Goal: Transaction & Acquisition: Purchase product/service

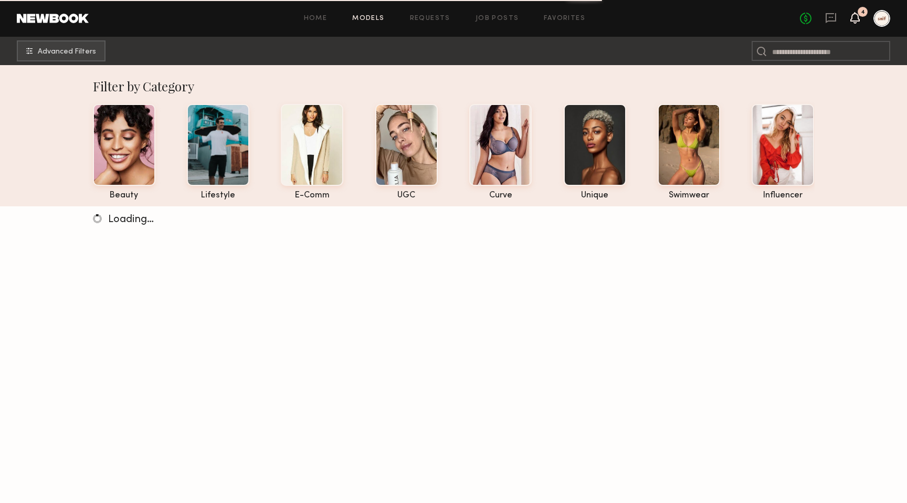
click at [856, 17] on icon at bounding box center [855, 17] width 8 height 7
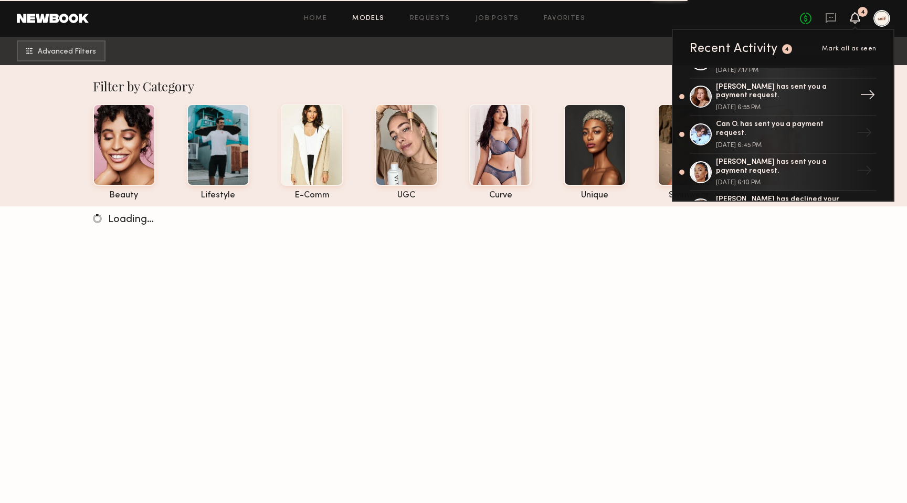
scroll to position [29, 0]
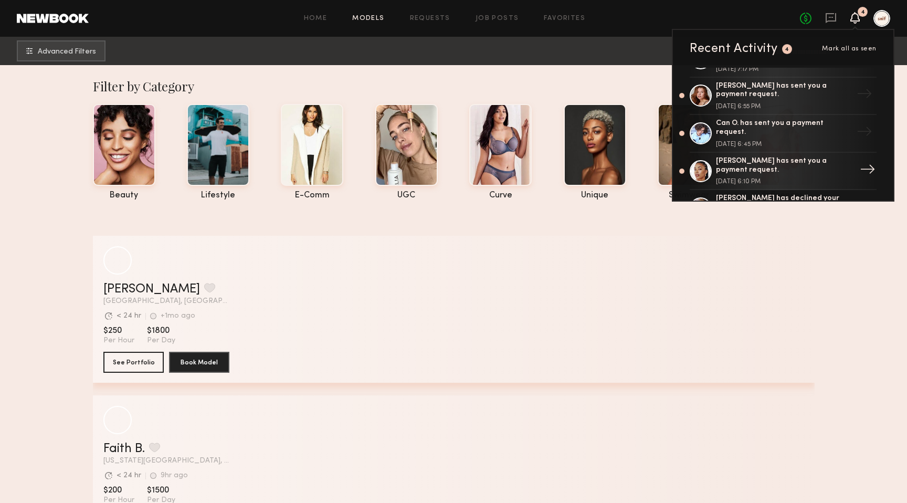
click at [795, 162] on div "[PERSON_NAME] has sent you a payment request." at bounding box center [784, 166] width 136 height 18
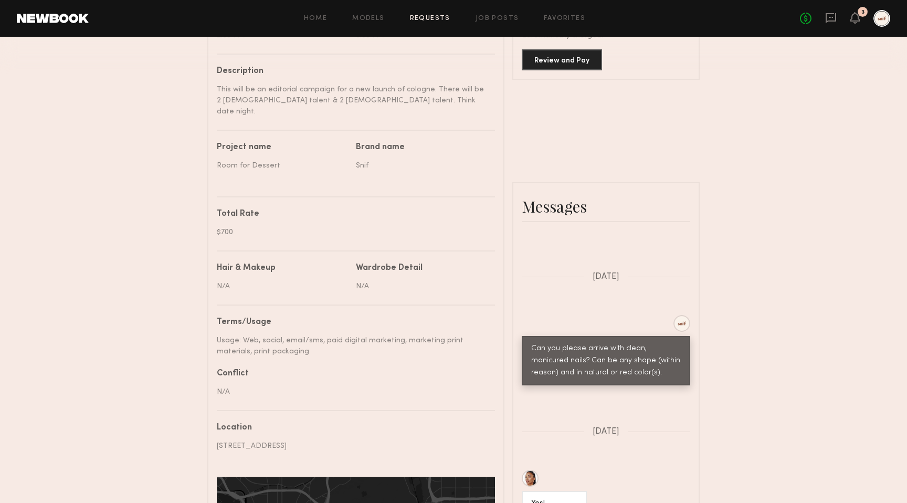
scroll to position [357, 0]
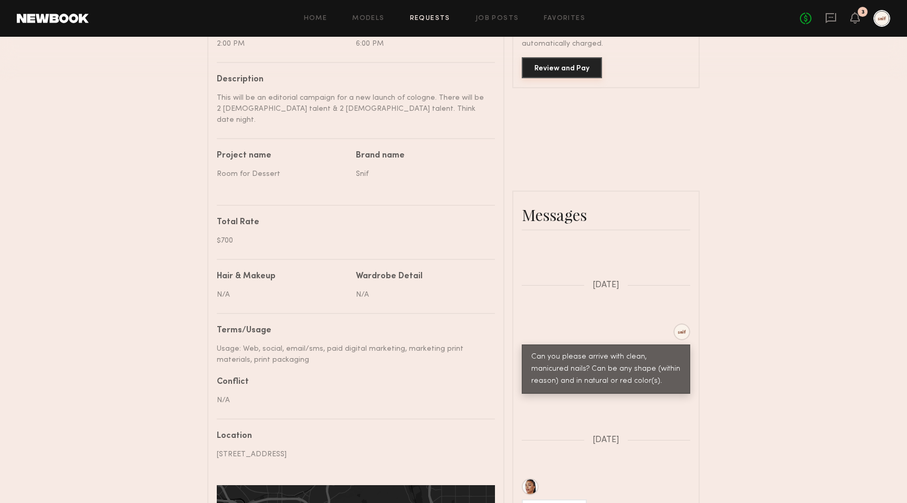
click at [547, 70] on button "Review and Pay" at bounding box center [562, 67] width 80 height 21
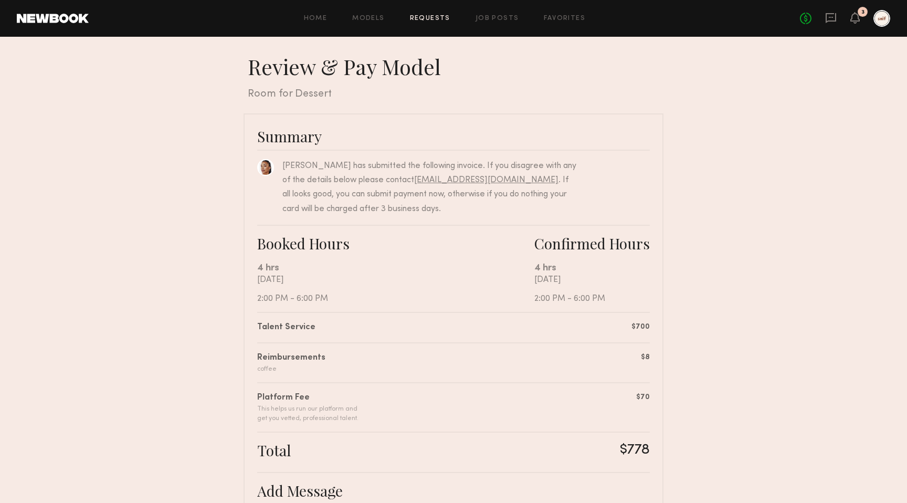
scroll to position [208, 0]
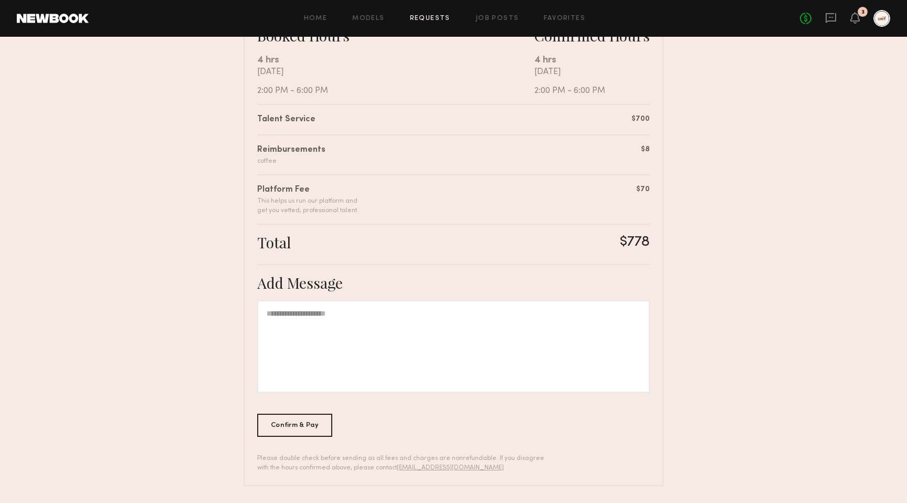
click at [322, 328] on div at bounding box center [453, 346] width 392 height 92
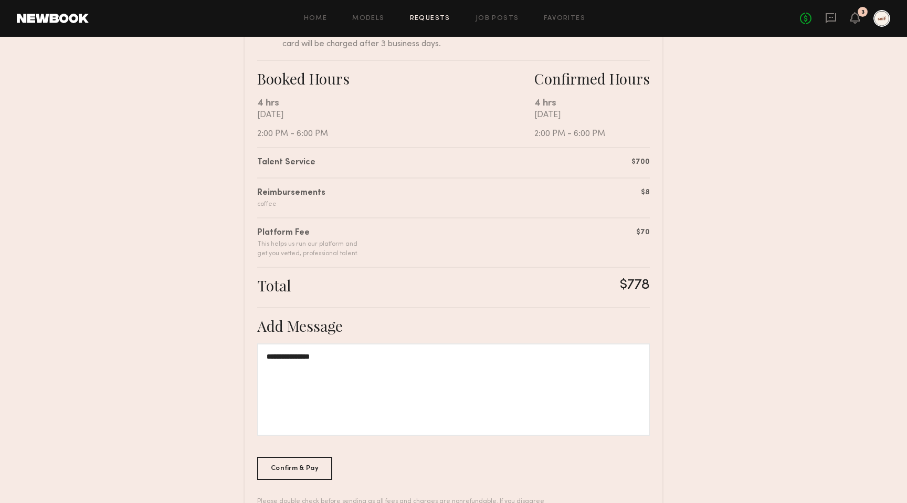
scroll to position [168, 0]
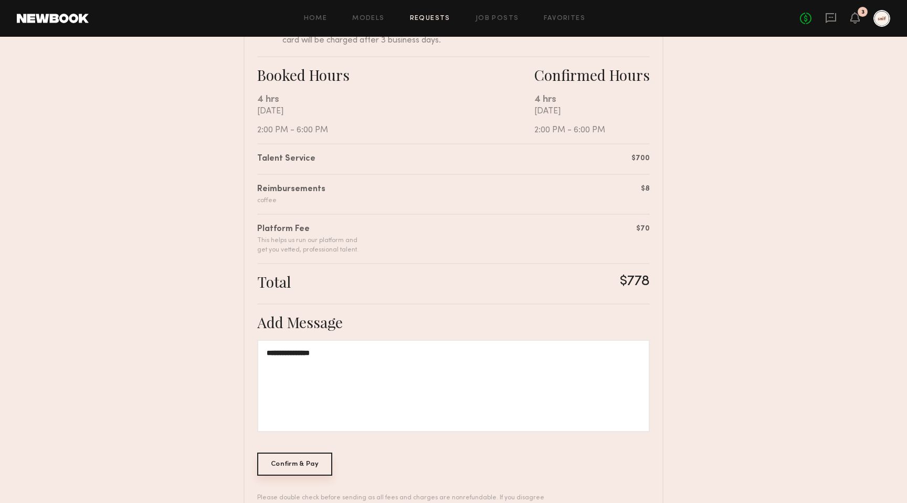
click at [306, 469] on div "Confirm & Pay" at bounding box center [294, 463] width 75 height 23
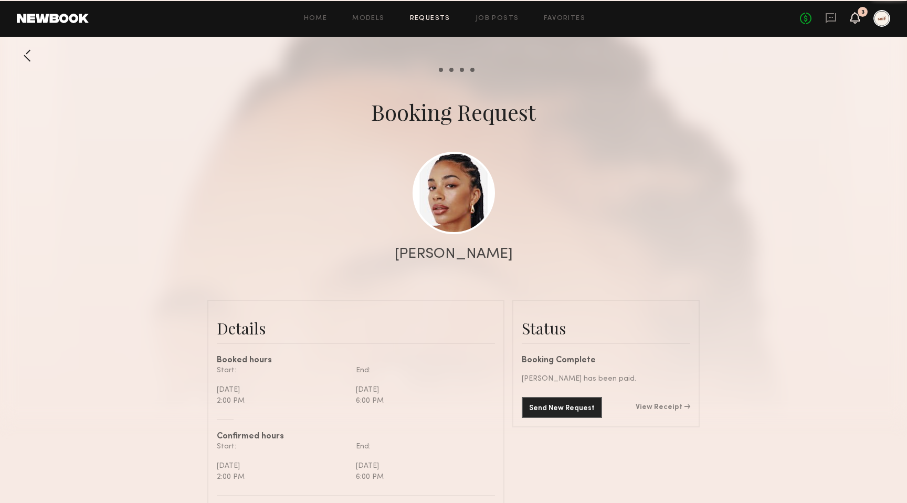
click at [854, 19] on icon at bounding box center [855, 17] width 8 height 7
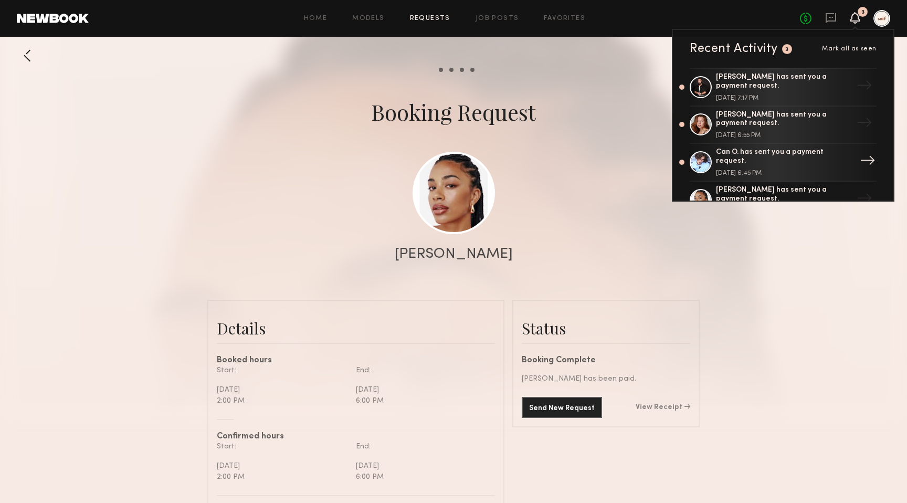
click at [789, 151] on link "Can O. has sent you a payment request. [DATE] 6:45 PM →" at bounding box center [782, 163] width 187 height 38
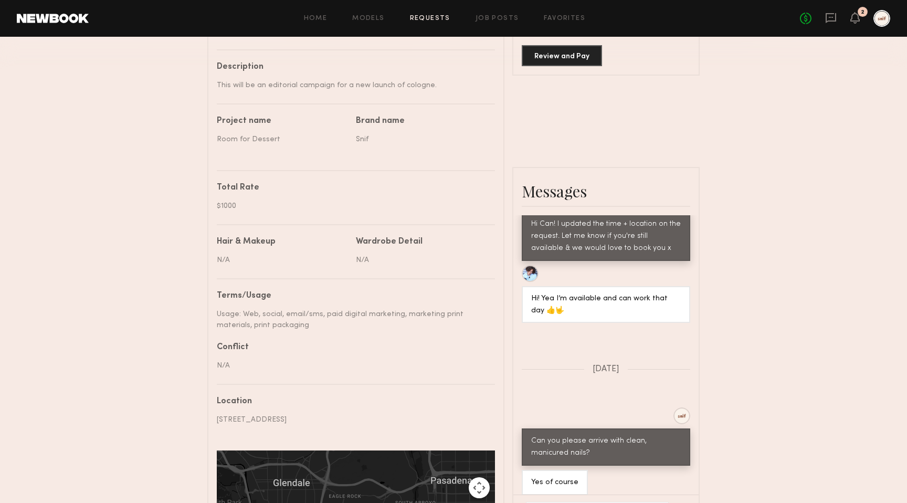
scroll to position [286, 0]
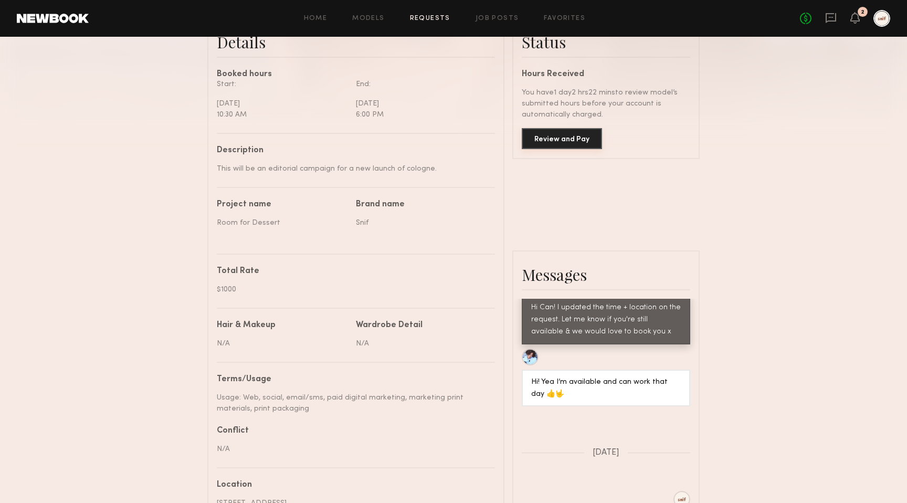
click at [560, 142] on button "Review and Pay" at bounding box center [562, 138] width 80 height 21
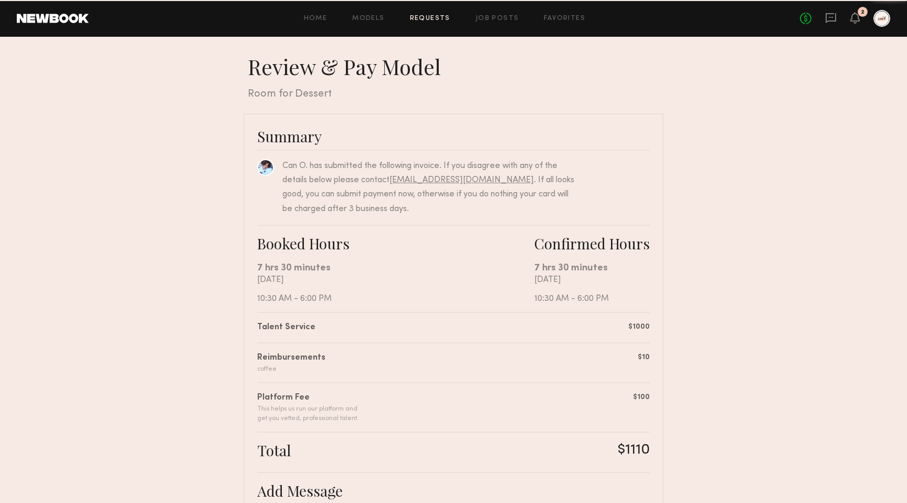
scroll to position [208, 0]
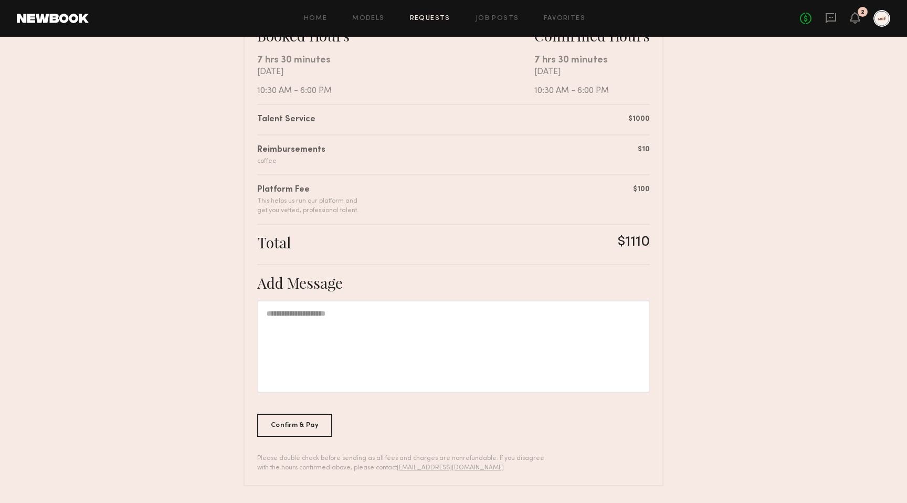
click at [388, 311] on div at bounding box center [453, 346] width 392 height 92
click at [315, 419] on div "Confirm & Pay" at bounding box center [294, 424] width 75 height 23
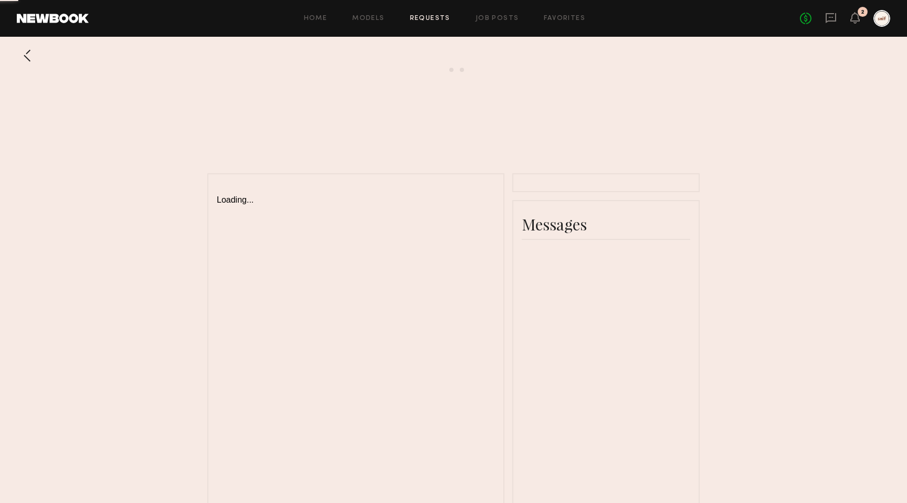
click at [860, 21] on div "No fees up to $5,000 2" at bounding box center [845, 18] width 90 height 17
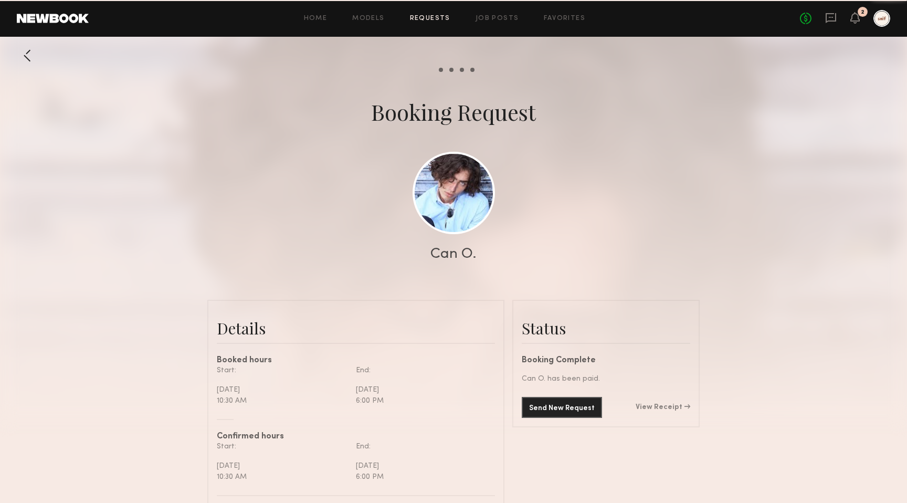
scroll to position [1317, 0]
click at [855, 19] on icon at bounding box center [855, 17] width 8 height 7
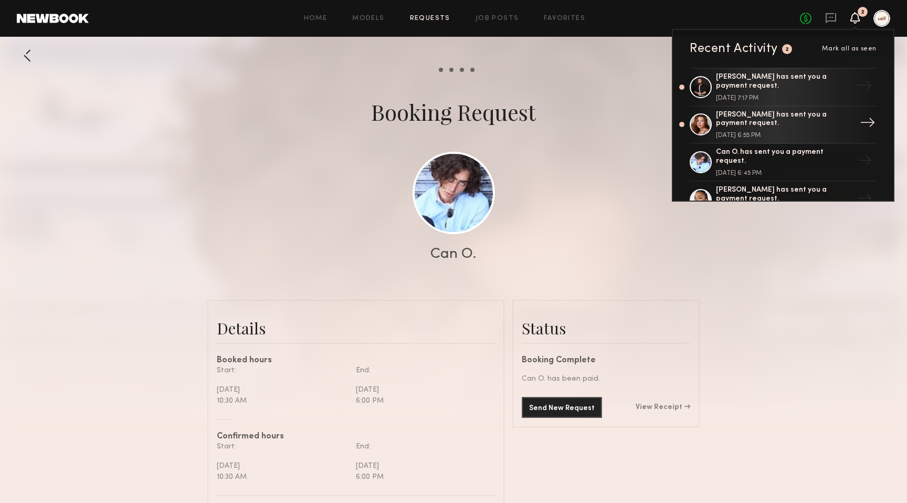
click at [788, 113] on div "[PERSON_NAME] has sent you a payment request." at bounding box center [784, 120] width 136 height 18
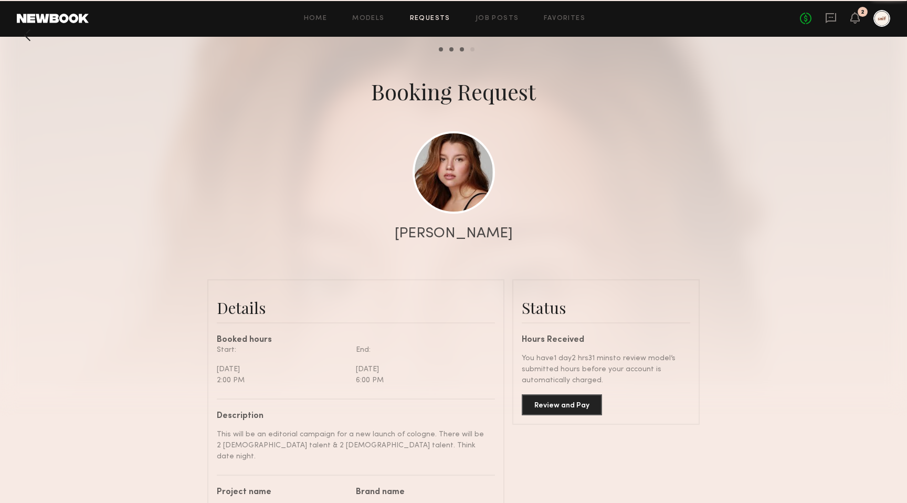
scroll to position [29, 0]
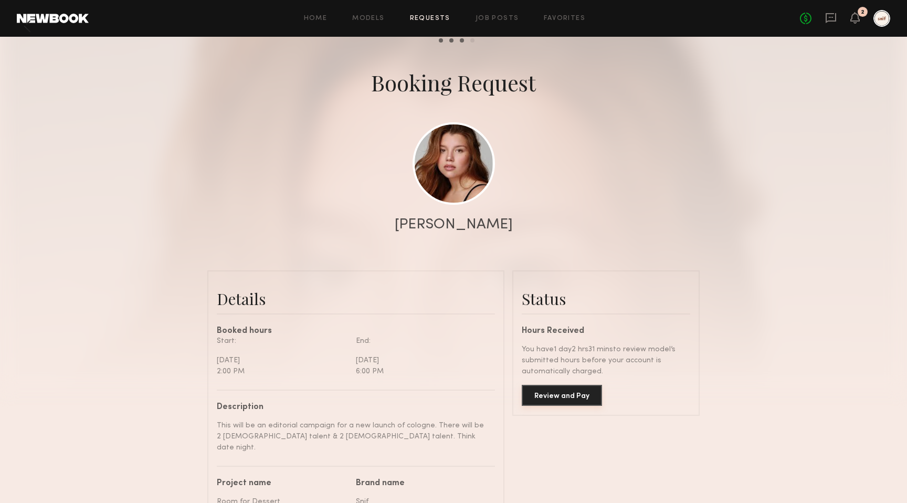
click at [555, 392] on button "Review and Pay" at bounding box center [562, 395] width 80 height 21
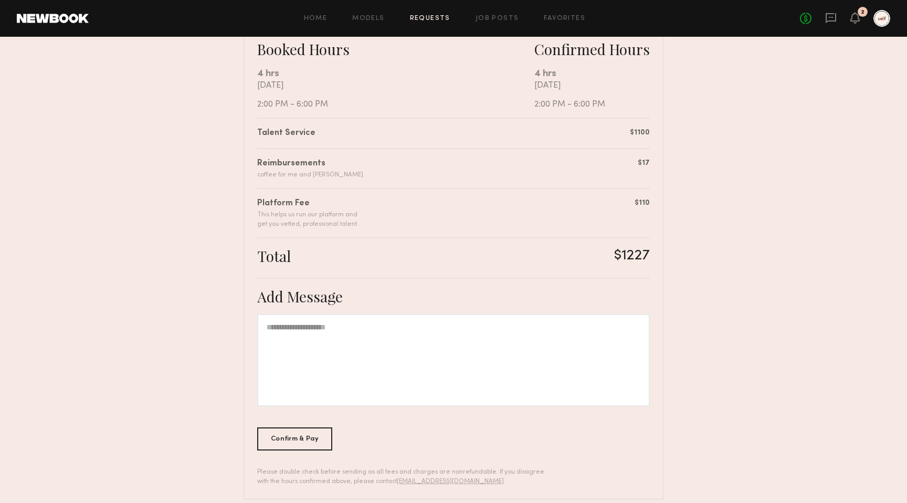
scroll to position [208, 0]
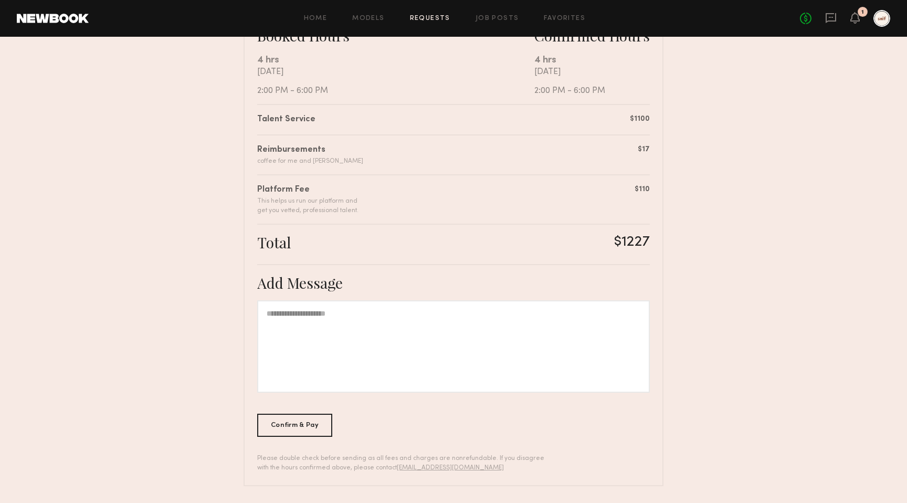
click at [482, 331] on div at bounding box center [453, 346] width 392 height 92
click at [300, 422] on div "Confirm & Pay" at bounding box center [294, 424] width 75 height 23
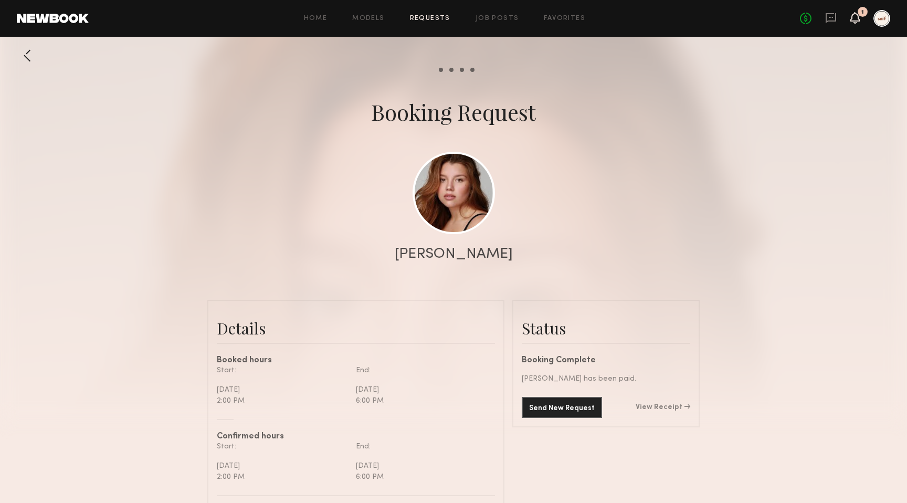
scroll to position [676, 0]
click at [857, 19] on icon at bounding box center [855, 17] width 8 height 7
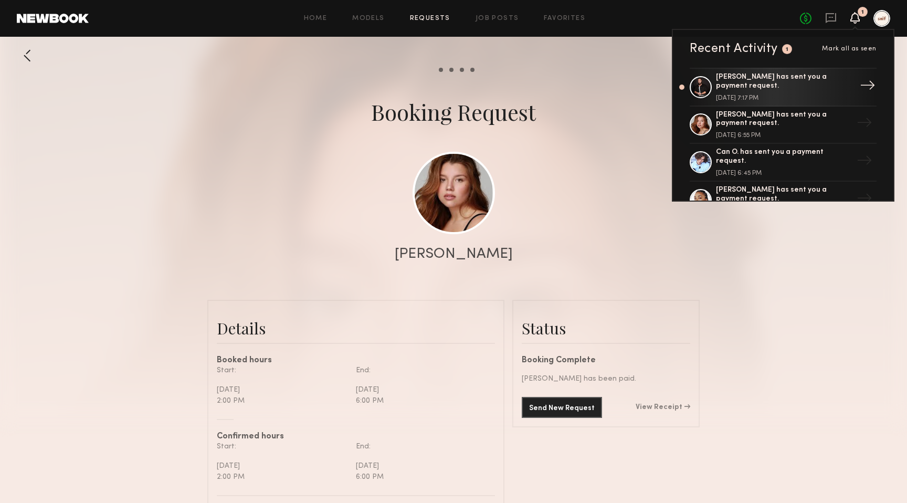
click at [800, 82] on div "[PERSON_NAME] has sent you a payment request." at bounding box center [784, 82] width 136 height 18
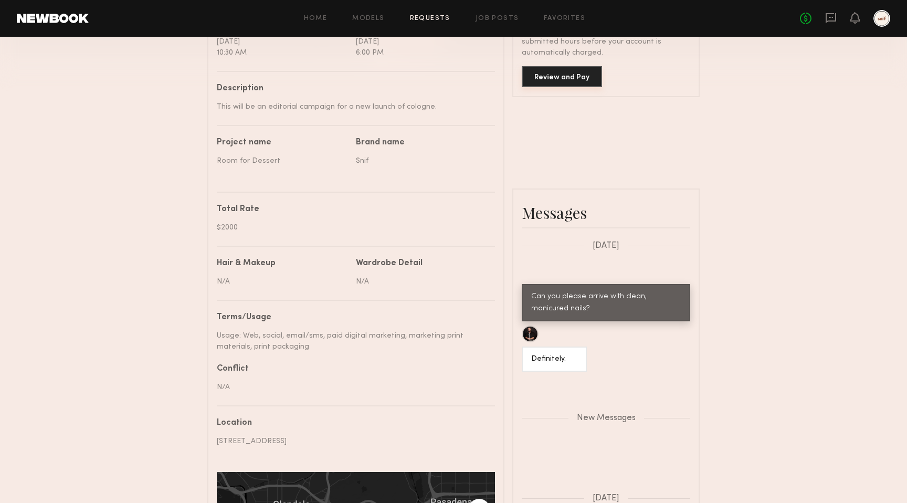
click at [575, 79] on button "Review and Pay" at bounding box center [562, 76] width 80 height 21
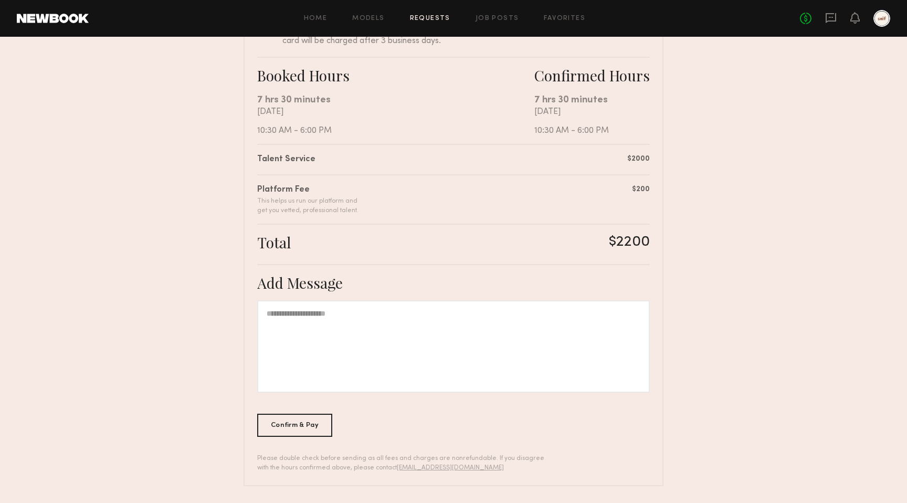
click at [409, 330] on div at bounding box center [453, 346] width 392 height 92
click at [305, 422] on div "Confirm & Pay" at bounding box center [294, 424] width 75 height 23
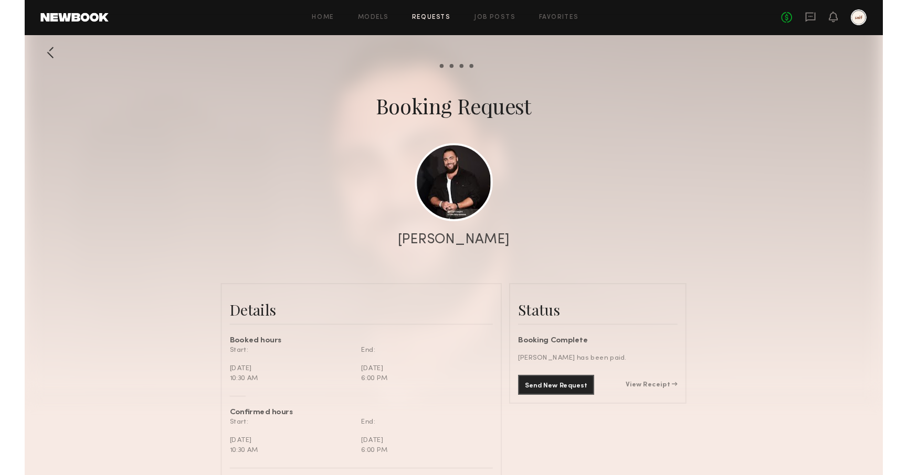
scroll to position [1151, 0]
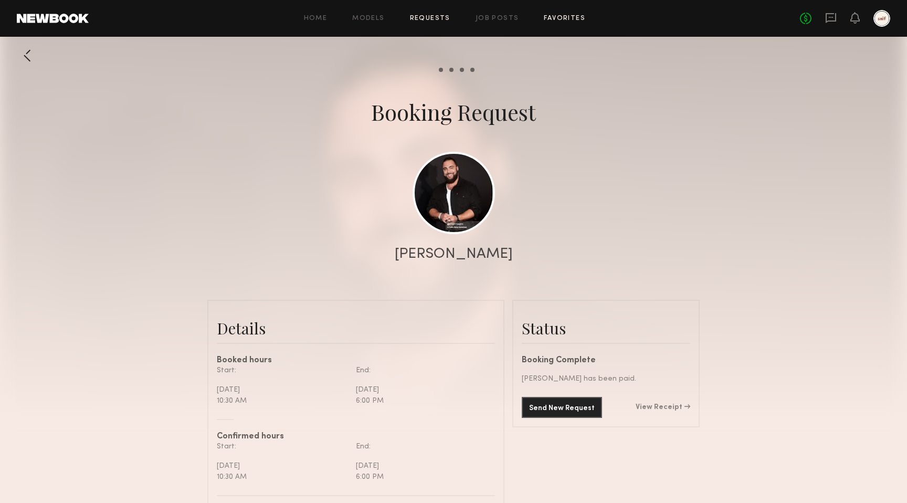
click at [556, 15] on link "Favorites" at bounding box center [564, 18] width 41 height 7
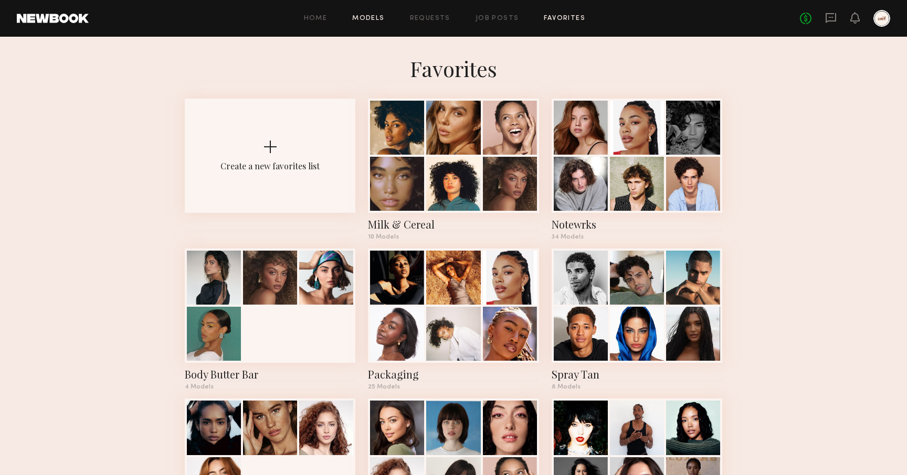
click at [356, 16] on link "Models" at bounding box center [368, 18] width 32 height 7
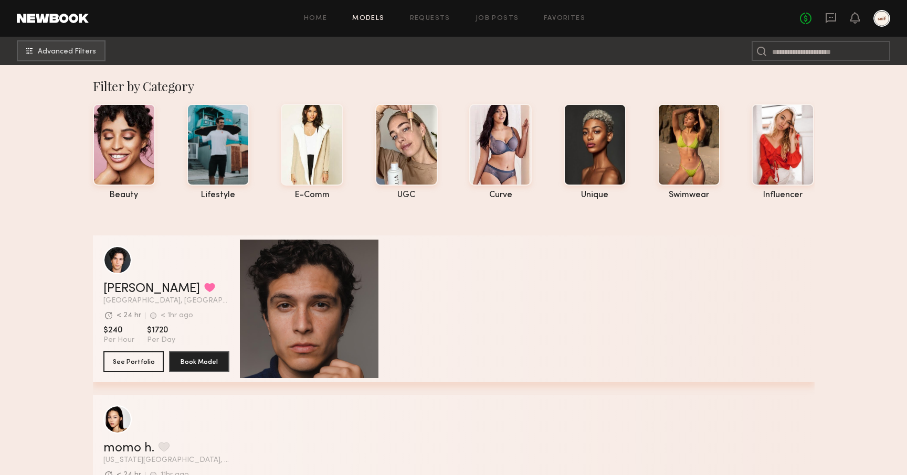
click at [424, 14] on div "Home Models Requests Job Posts Favorites Sign Out No fees up to $5,000" at bounding box center [489, 18] width 801 height 17
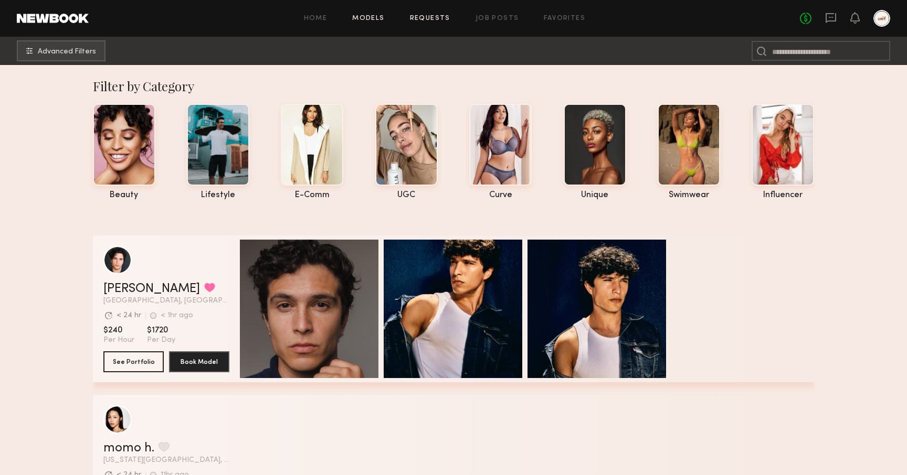
click at [422, 18] on link "Requests" at bounding box center [430, 18] width 40 height 7
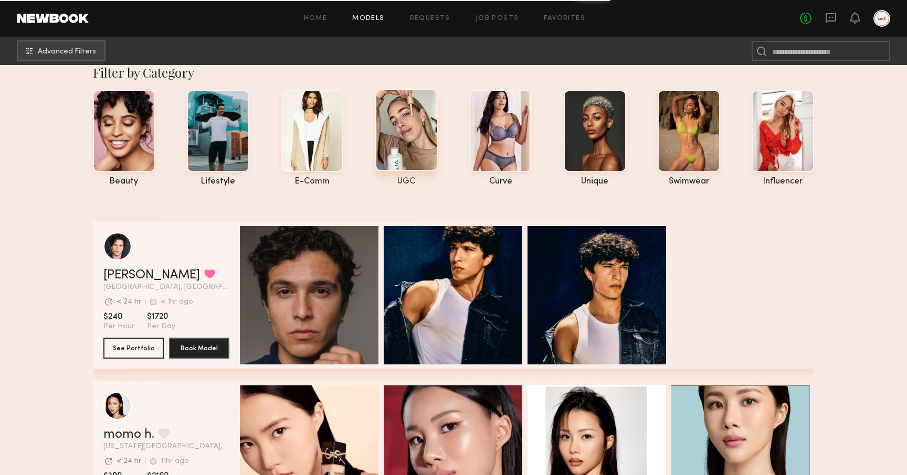
scroll to position [24, 0]
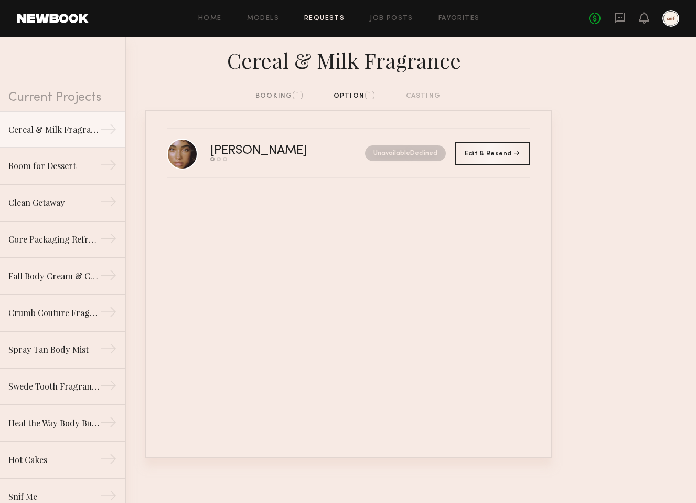
click at [272, 94] on div "booking (1)" at bounding box center [280, 96] width 48 height 12
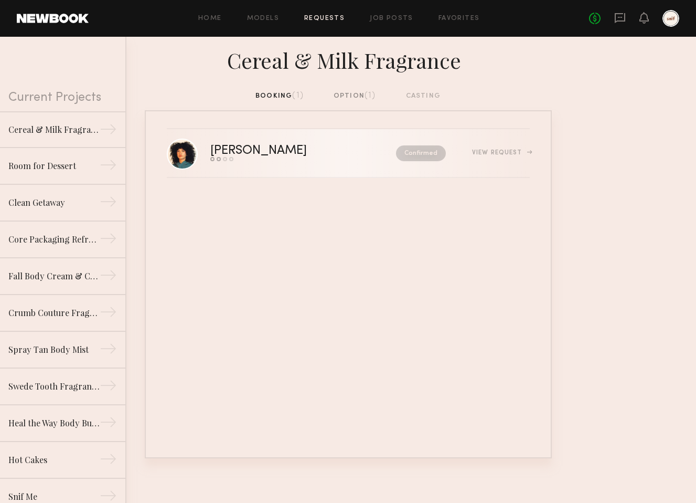
click at [222, 153] on div "[PERSON_NAME]" at bounding box center [280, 151] width 141 height 12
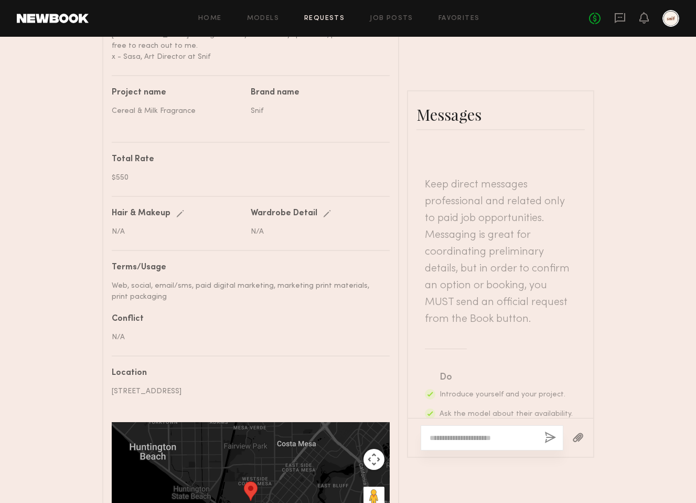
scroll to position [499, 0]
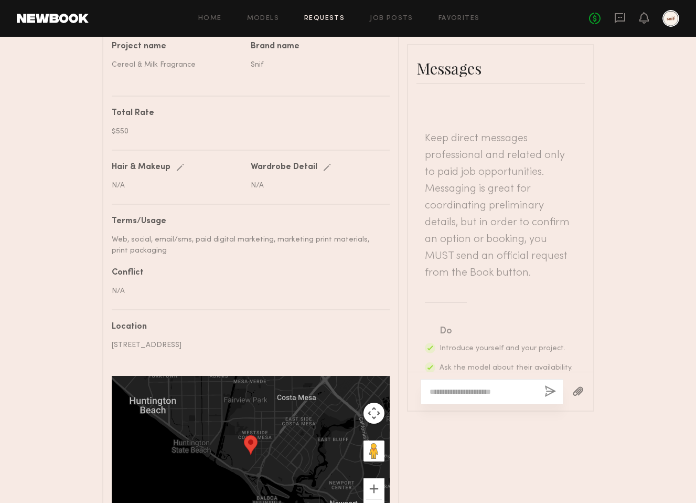
click at [447, 386] on textarea at bounding box center [483, 391] width 107 height 10
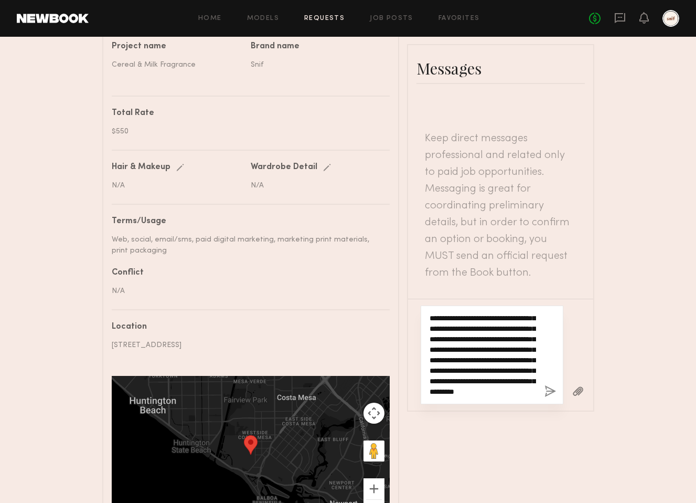
scroll to position [40, 0]
type textarea "**********"
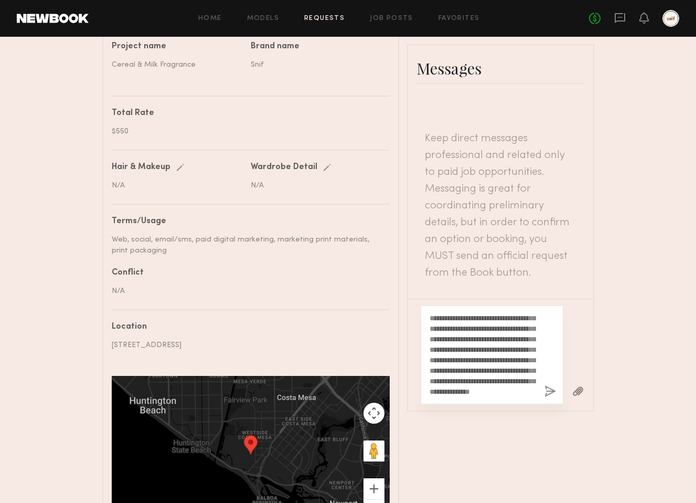
click at [551, 387] on button "button" at bounding box center [551, 391] width 12 height 13
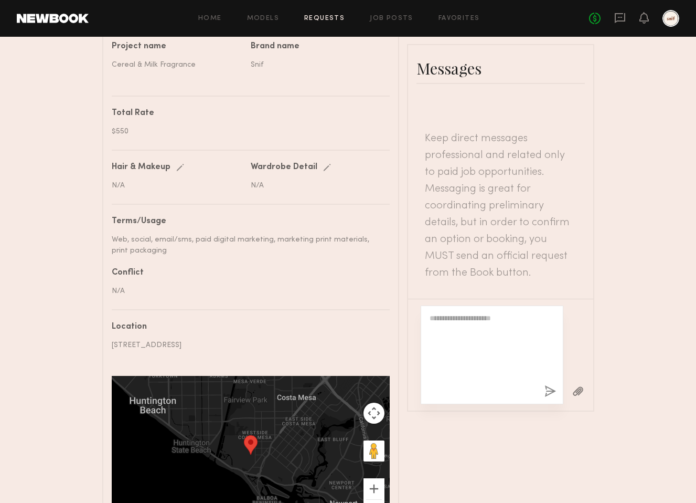
scroll to position [0, 0]
